Goal: Information Seeking & Learning: Learn about a topic

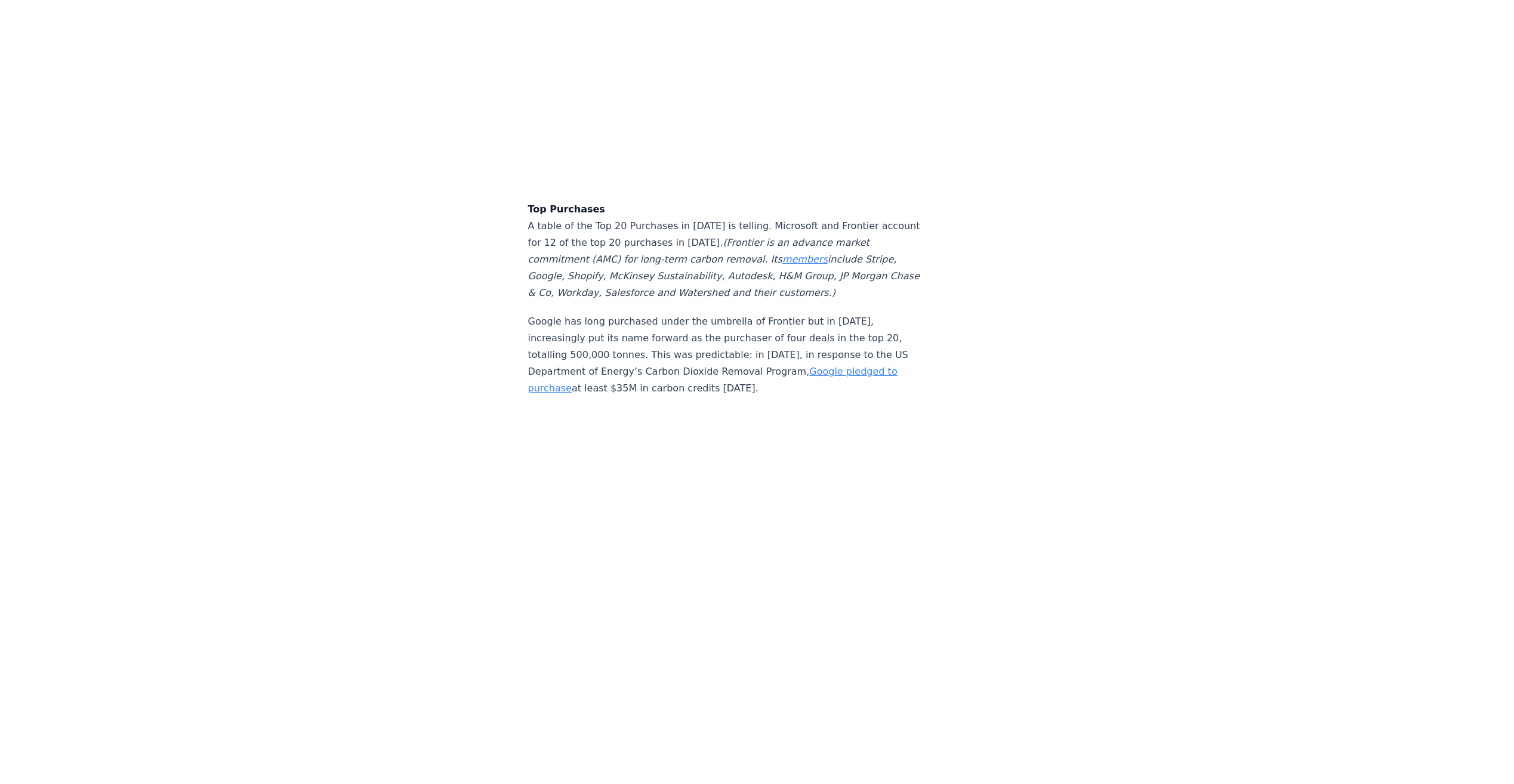
scroll to position [3160, 0]
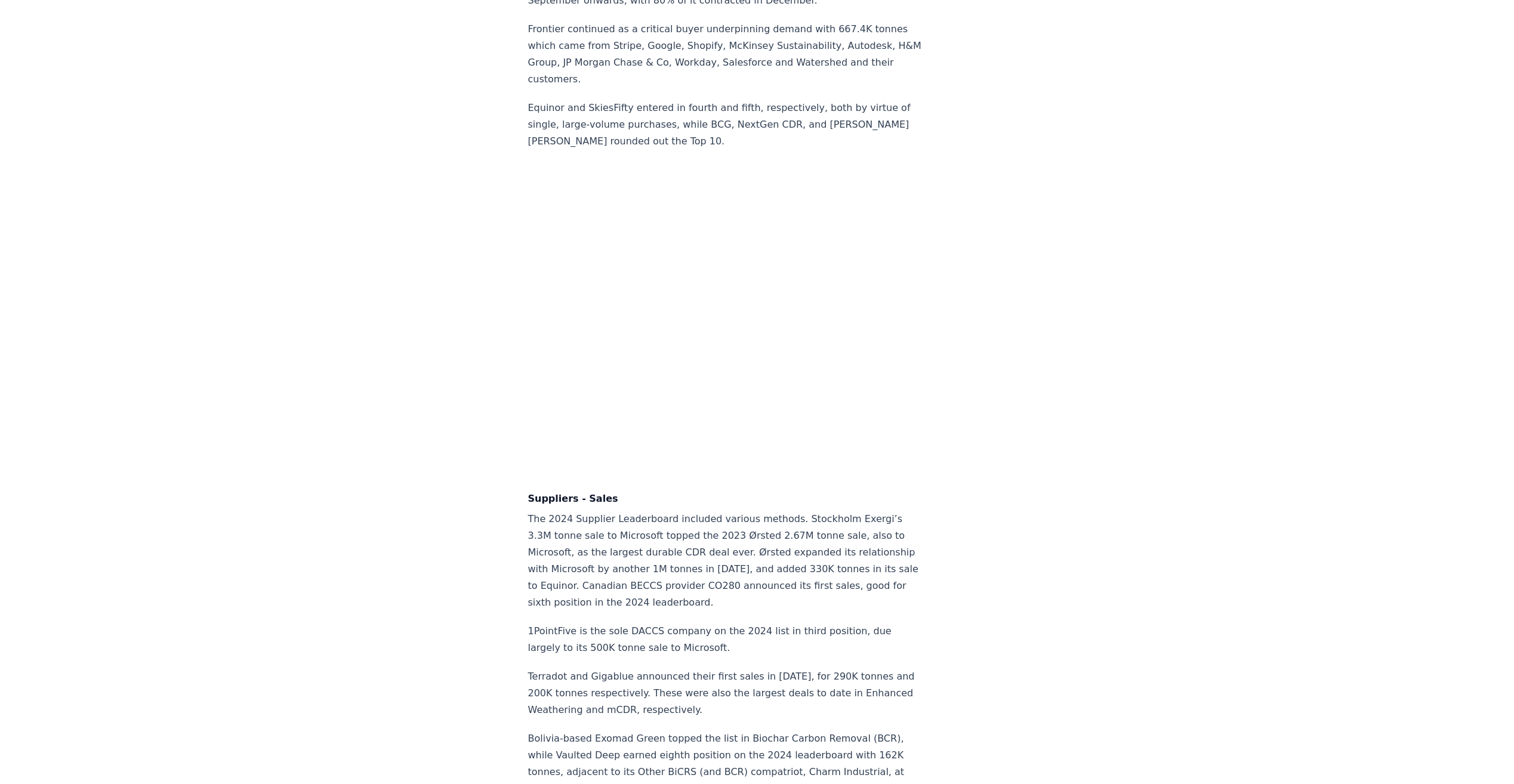
scroll to position [7276, 0]
